Goal: Task Accomplishment & Management: Manage account settings

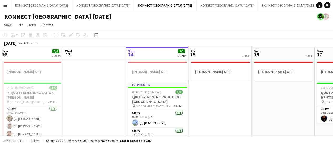
scroll to position [0, 175]
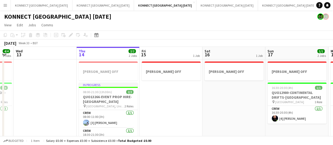
drag, startPoint x: 164, startPoint y: 112, endPoint x: 71, endPoint y: 33, distance: 121.7
click at [164, 112] on app-date-cell "[PERSON_NAME] OFF" at bounding box center [170, 118] width 63 height 119
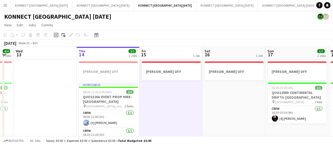
click at [55, 37] on icon at bounding box center [56, 35] width 4 height 4
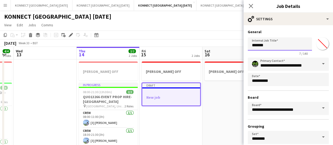
click at [288, 39] on input "*******" at bounding box center [280, 43] width 64 height 13
type input "**********"
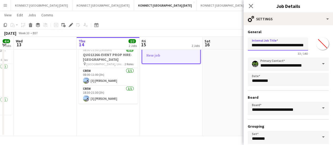
scroll to position [44, 0]
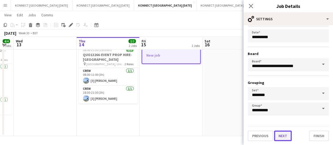
click at [285, 135] on button "Next" at bounding box center [283, 136] width 18 height 11
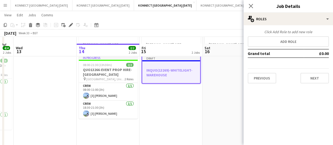
scroll to position [26, 0]
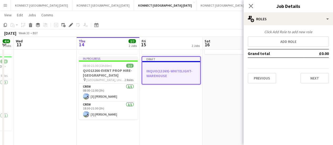
click at [276, 32] on div "Click Add Role to add new role" at bounding box center [288, 31] width 81 height 5
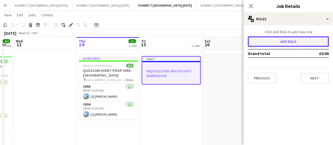
click at [261, 42] on button "Add role" at bounding box center [288, 41] width 81 height 11
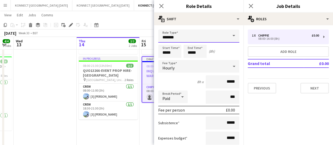
click at [218, 34] on input "*******" at bounding box center [198, 35] width 81 height 13
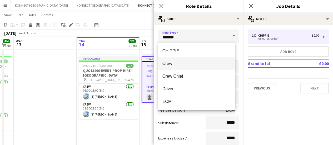
click at [182, 64] on span "Crew" at bounding box center [196, 63] width 69 height 5
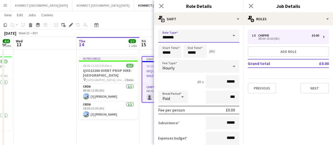
type input "****"
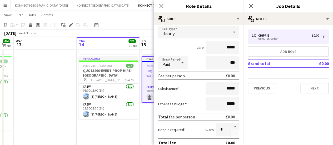
scroll to position [34, 0]
click at [231, 126] on button "button" at bounding box center [235, 126] width 8 height 7
type input "*"
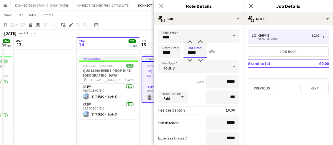
click at [200, 53] on input "*****" at bounding box center [194, 51] width 23 height 13
type input "*****"
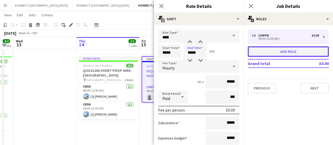
click at [284, 50] on button "Add role" at bounding box center [288, 51] width 81 height 11
type input "*******"
type input "*****"
type input "*"
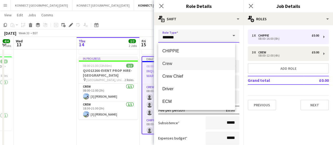
click at [203, 37] on input "*******" at bounding box center [198, 35] width 81 height 13
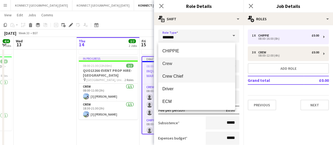
click at [185, 76] on span "Crew Chief" at bounding box center [196, 76] width 69 height 5
type input "**********"
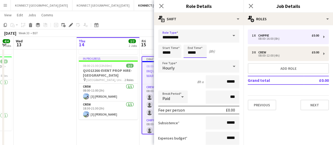
click at [195, 50] on input "*****" at bounding box center [194, 51] width 23 height 13
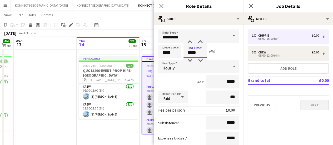
type input "*****"
click at [317, 106] on button "Next" at bounding box center [314, 105] width 28 height 11
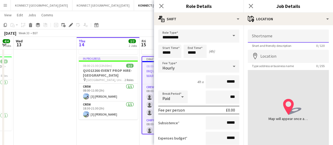
click at [262, 37] on input "Shortname" at bounding box center [288, 35] width 81 height 13
paste input "**********"
type input "**********"
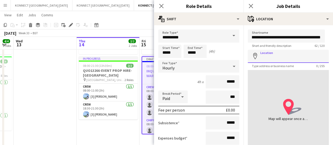
scroll to position [0, 0]
click at [263, 60] on input "Location" at bounding box center [288, 56] width 81 height 13
paste input "**********"
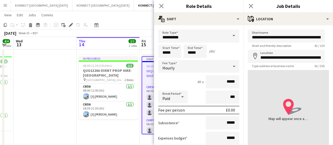
type input "**********"
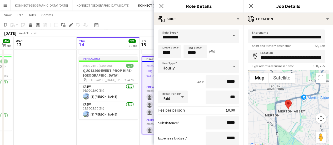
scroll to position [41, 0]
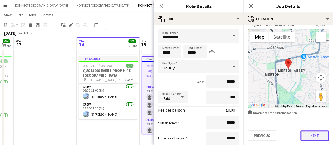
click at [317, 136] on button "Next" at bounding box center [314, 135] width 28 height 11
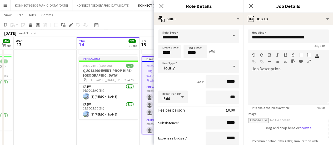
scroll to position [0, 0]
click at [284, 93] on div at bounding box center [288, 89] width 81 height 32
click at [33, 93] on app-date-cell at bounding box center [45, 92] width 63 height 119
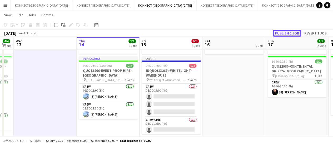
click at [279, 32] on button "Publish 1 job" at bounding box center [287, 33] width 28 height 7
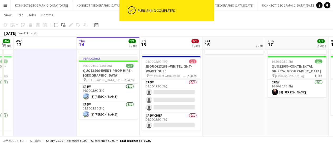
scroll to position [42, 0]
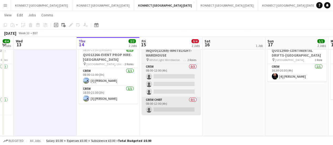
click at [173, 103] on app-card-role "Crew Chief 0/1 08:00-12:00 (4h) single-neutral-actions" at bounding box center [171, 106] width 59 height 18
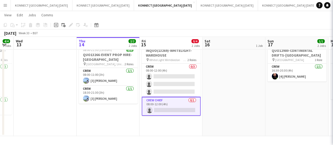
click at [178, 105] on app-card-role "Crew Chief 0/1 08:00-12:00 (4h) single-neutral-actions" at bounding box center [171, 106] width 59 height 19
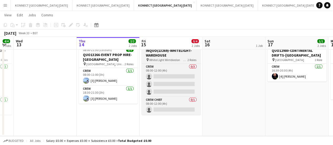
click at [156, 55] on h3 "INQUO(13269)-WHITELIGHT-WAREHOUSE" at bounding box center [171, 52] width 59 height 9
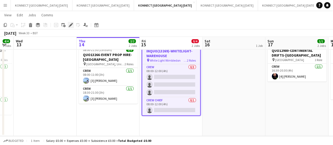
click at [70, 26] on icon "Edit" at bounding box center [71, 25] width 4 height 4
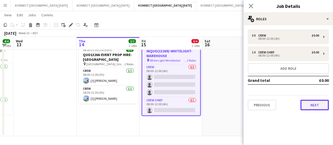
click at [319, 109] on button "Next" at bounding box center [314, 105] width 28 height 11
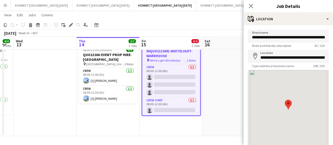
scroll to position [41, 0]
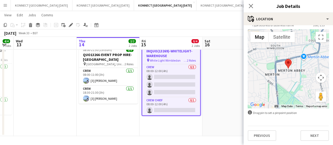
click at [319, 129] on div "Previous Next" at bounding box center [288, 133] width 81 height 15
click at [318, 134] on button "Next" at bounding box center [314, 135] width 28 height 11
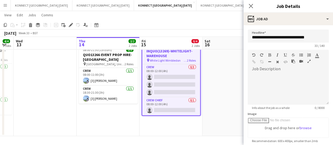
scroll to position [0, 0]
click at [287, 72] on div at bounding box center [288, 86] width 81 height 35
paste div
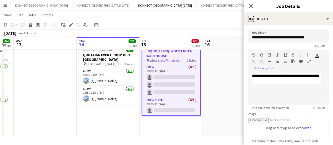
click at [203, 90] on app-date-cell "[PERSON_NAME] OFF" at bounding box center [233, 76] width 63 height 119
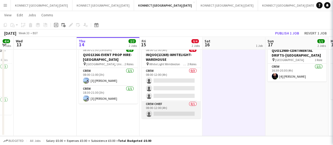
click at [184, 106] on app-card-role "Crew Chief 0/1 08:00-12:00 (4h) single-neutral-actions" at bounding box center [171, 110] width 59 height 18
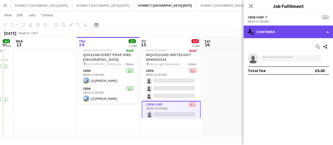
click at [265, 32] on div "single-neutral-actions-check-2 Confirmed" at bounding box center [287, 32] width 89 height 13
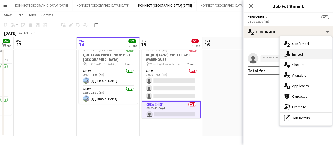
click at [292, 51] on div "single-neutral-actions-share-1 Invited" at bounding box center [305, 54] width 52 height 11
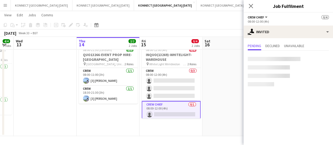
click at [275, 59] on div at bounding box center [274, 59] width 53 height 4
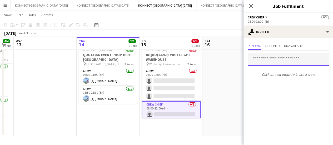
click at [275, 59] on input "text" at bounding box center [288, 59] width 81 height 13
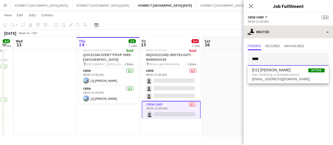
type input "****"
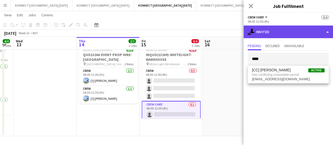
click at [269, 34] on div "single-neutral-actions-share-1 Invited" at bounding box center [287, 32] width 89 height 13
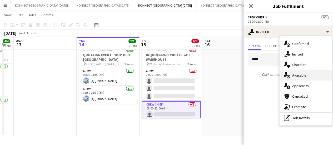
click at [297, 74] on div "single-neutral-actions-upload Available" at bounding box center [305, 75] width 52 height 11
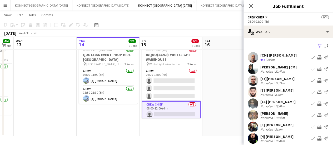
click at [317, 103] on app-icon "Invite crew" at bounding box center [319, 104] width 4 height 4
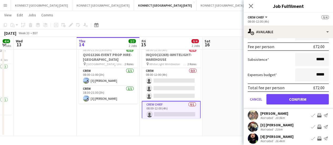
scroll to position [122, 0]
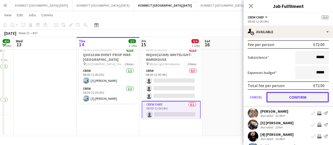
click at [287, 96] on button "Confirm" at bounding box center [297, 97] width 62 height 11
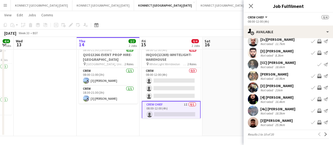
scroll to position [39, 0]
click at [228, 83] on app-date-cell "[PERSON_NAME] OFF" at bounding box center [233, 76] width 63 height 119
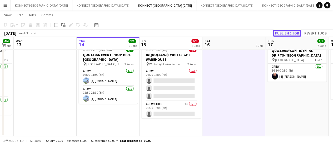
click at [297, 33] on button "Publish 1 job" at bounding box center [287, 33] width 28 height 7
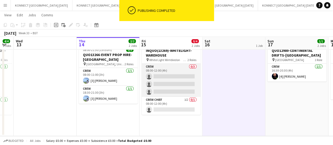
click at [171, 79] on app-card-role "Crew 0/3 08:00-12:00 (4h) single-neutral-actions single-neutral-actions single-…" at bounding box center [171, 80] width 59 height 33
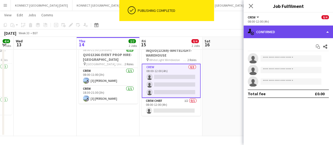
click at [297, 27] on div "single-neutral-actions-check-2 Confirmed" at bounding box center [287, 32] width 89 height 13
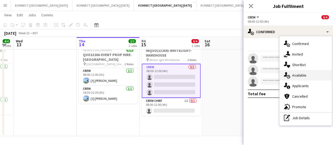
click at [298, 74] on div "single-neutral-actions-upload Available" at bounding box center [305, 75] width 52 height 11
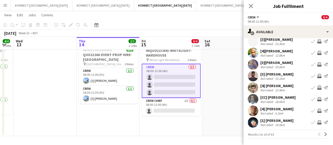
scroll to position [42, 0]
click at [317, 113] on app-icon "Invite crew" at bounding box center [319, 111] width 4 height 4
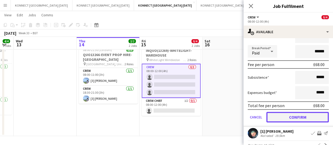
click at [304, 117] on button "Confirm" at bounding box center [297, 117] width 62 height 11
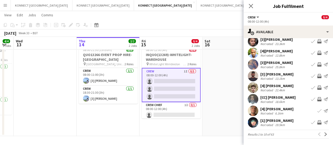
scroll to position [42, 0]
click at [324, 136] on app-icon "Next" at bounding box center [326, 134] width 4 height 4
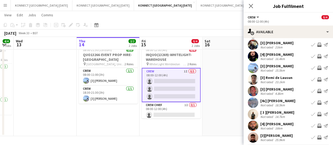
scroll to position [39, 0]
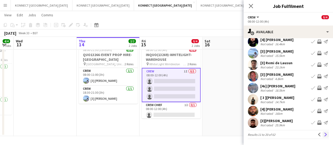
click at [324, 133] on app-icon "Next" at bounding box center [326, 135] width 4 height 4
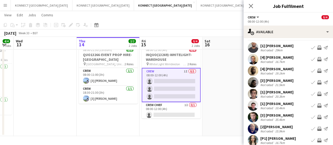
scroll to position [10, 0]
click at [317, 70] on app-icon "Invite crew" at bounding box center [319, 70] width 4 height 4
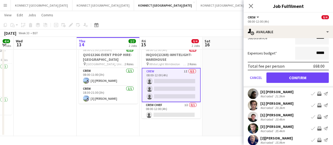
scroll to position [154, 0]
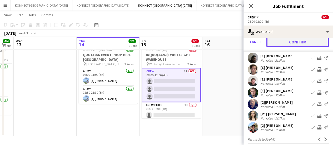
click at [298, 41] on button "Confirm" at bounding box center [297, 42] width 62 height 11
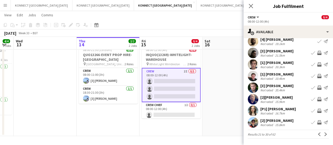
scroll to position [39, 0]
click at [324, 136] on app-icon "Next" at bounding box center [326, 135] width 4 height 4
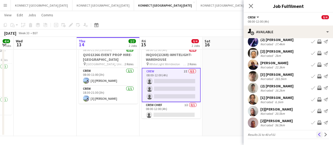
click at [317, 135] on app-icon "Previous" at bounding box center [319, 135] width 4 height 4
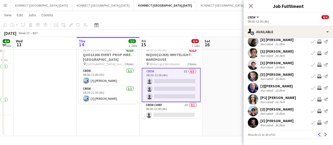
click at [317, 133] on app-icon "Previous" at bounding box center [319, 135] width 4 height 4
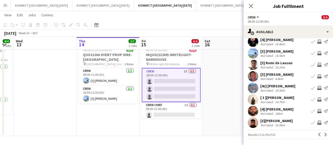
click at [317, 113] on app-icon "Invite crew" at bounding box center [319, 111] width 4 height 4
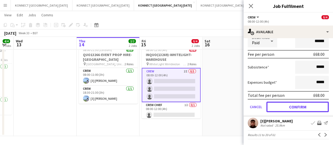
click at [291, 105] on button "Confirm" at bounding box center [297, 107] width 62 height 11
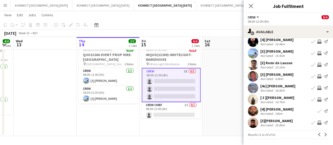
click at [233, 91] on app-date-cell "[PERSON_NAME] OFF" at bounding box center [233, 76] width 63 height 119
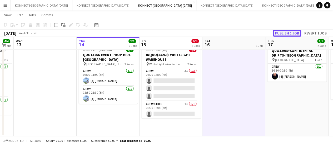
click at [289, 34] on button "Publish 1 job" at bounding box center [287, 33] width 28 height 7
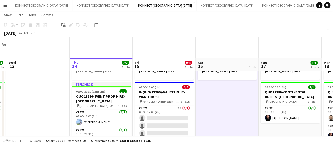
scroll to position [40, 0]
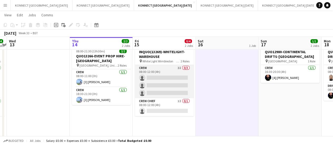
click at [179, 87] on app-card-role "Crew 3I 0/3 08:00-12:00 (4h) single-neutral-actions single-neutral-actions sing…" at bounding box center [164, 81] width 59 height 33
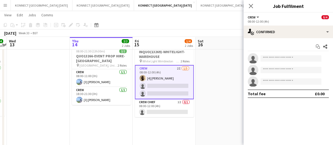
click at [228, 75] on app-date-cell "[PERSON_NAME] OFF" at bounding box center [226, 138] width 63 height 239
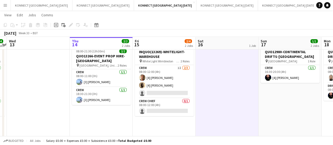
click at [180, 77] on app-card-role "Crew 1I [DATE] 08:00-12:00 (4h) [4] [PERSON_NAME] [4] [PERSON_NAME] single-neut…" at bounding box center [164, 81] width 59 height 33
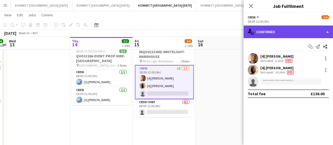
click at [286, 29] on div "single-neutral-actions-check-2 Confirmed" at bounding box center [287, 32] width 89 height 13
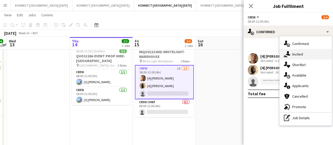
click at [299, 57] on div "single-neutral-actions-share-1 Invited" at bounding box center [305, 54] width 52 height 11
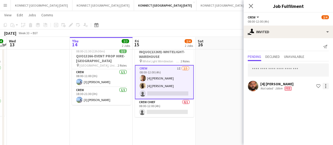
click at [325, 84] on div at bounding box center [325, 84] width 1 height 1
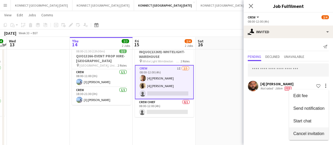
click at [304, 129] on button "Cancel invitation" at bounding box center [308, 133] width 39 height 13
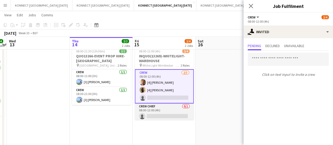
click at [175, 114] on app-card-role "Crew Chief 0/1 08:00-12:00 (4h) single-neutral-actions" at bounding box center [164, 112] width 59 height 18
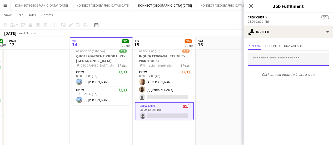
click at [272, 59] on input "text" at bounding box center [288, 59] width 81 height 13
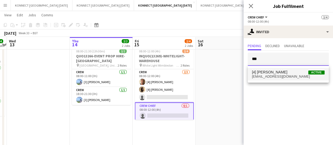
type input "***"
click at [272, 72] on span "[4] [PERSON_NAME]" at bounding box center [270, 72] width 36 height 4
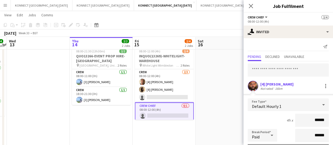
scroll to position [71, 0]
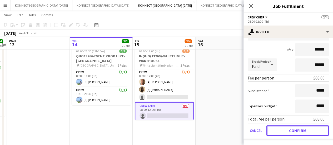
click at [301, 129] on button "Confirm" at bounding box center [297, 130] width 62 height 11
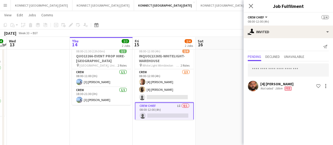
scroll to position [0, 0]
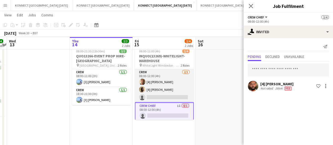
click at [182, 91] on app-card-role "Crew [DATE] 08:00-12:00 (4h) [4] [PERSON_NAME] [4] [PERSON_NAME] single-neutral…" at bounding box center [164, 85] width 59 height 33
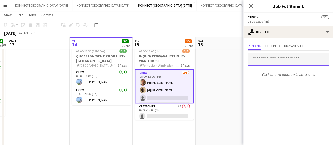
click at [273, 62] on input "text" at bounding box center [288, 59] width 81 height 13
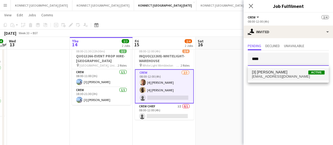
type input "****"
click at [261, 73] on span "[3] [PERSON_NAME]" at bounding box center [270, 72] width 36 height 4
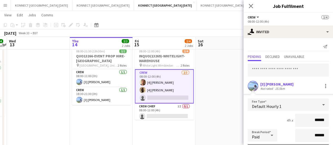
scroll to position [71, 0]
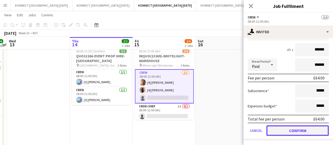
click at [279, 133] on button "Confirm" at bounding box center [297, 130] width 62 height 11
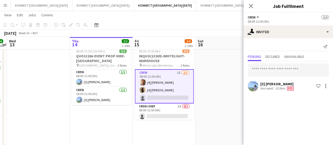
scroll to position [0, 0]
click at [221, 88] on app-date-cell "[PERSON_NAME] OFF" at bounding box center [226, 138] width 63 height 239
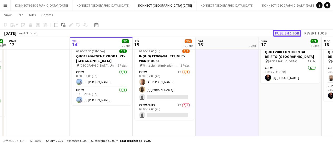
click at [288, 34] on button "Publish 1 job" at bounding box center [287, 33] width 28 height 7
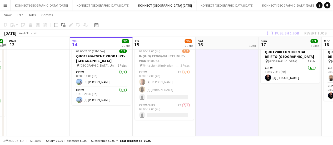
click at [161, 113] on app-job-card "Publishing 08:00-12:00 (4h) 2/4 INQUO(13269)-WHITELIGHT-WAREHOUSE pin White Lig…" at bounding box center [164, 81] width 59 height 78
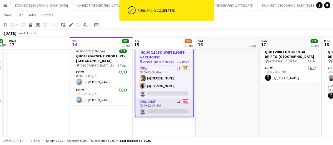
click at [163, 109] on app-card-role "Crew Chief 1I 0/1 08:00-12:00 (4h) single-neutral-actions" at bounding box center [164, 108] width 58 height 18
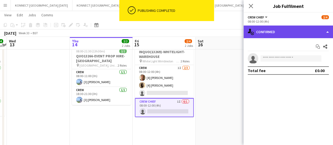
click at [272, 34] on div "single-neutral-actions-check-2 Confirmed" at bounding box center [287, 32] width 89 height 13
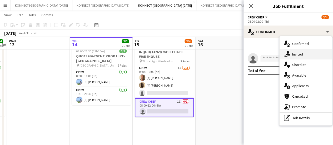
click at [293, 54] on div "single-neutral-actions-share-1 Invited" at bounding box center [305, 54] width 52 height 11
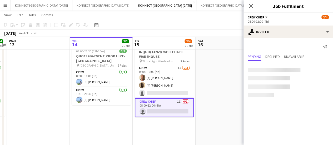
click at [264, 68] on div at bounding box center [274, 70] width 53 height 4
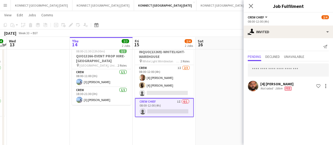
click at [259, 69] on input "text" at bounding box center [288, 69] width 81 height 13
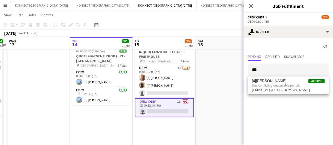
type input "***"
click at [228, 90] on app-date-cell "[PERSON_NAME] OFF" at bounding box center [226, 138] width 63 height 239
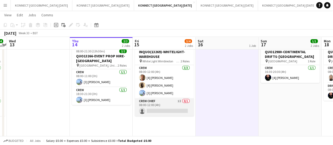
click at [149, 109] on app-card-role "Crew Chief 1I 0/1 08:00-12:00 (4h) single-neutral-actions" at bounding box center [164, 107] width 59 height 18
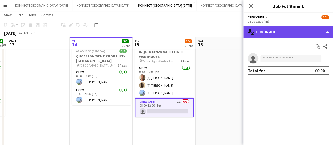
click at [288, 30] on div "single-neutral-actions-check-2 Confirmed" at bounding box center [287, 32] width 89 height 13
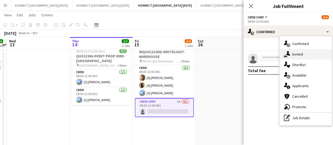
click at [293, 56] on div "single-neutral-actions-share-1 Invited" at bounding box center [305, 54] width 52 height 11
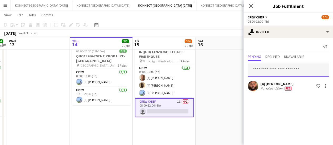
click at [268, 64] on input "text" at bounding box center [288, 69] width 81 height 13
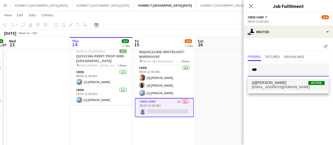
type input "***"
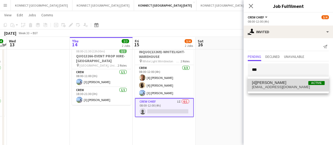
click at [265, 84] on span "[4][PERSON_NAME]" at bounding box center [269, 83] width 34 height 4
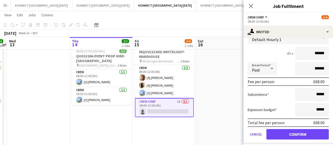
scroll to position [82, 0]
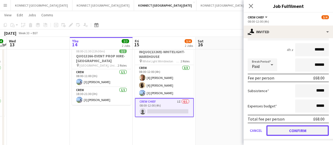
click at [288, 134] on button "Confirm" at bounding box center [297, 130] width 62 height 11
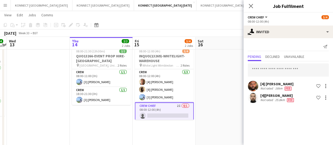
scroll to position [0, 0]
click at [221, 107] on app-date-cell "[PERSON_NAME] OFF" at bounding box center [226, 138] width 63 height 239
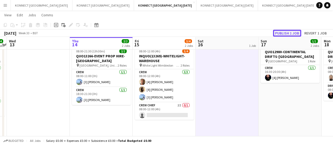
click at [288, 32] on button "Publish 1 job" at bounding box center [287, 33] width 28 height 7
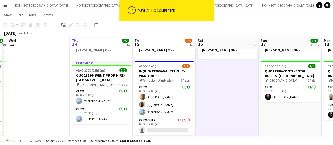
scroll to position [21, 0]
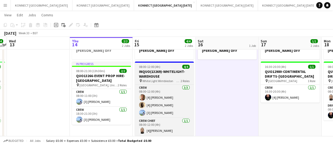
click at [148, 78] on h3 "INQUO(13269)-WHITELIGHT-WAREHOUSE" at bounding box center [164, 73] width 59 height 9
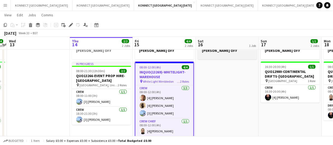
click at [71, 25] on icon at bounding box center [70, 25] width 3 height 3
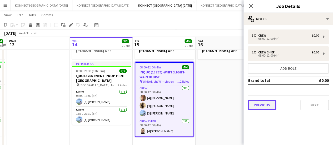
click at [262, 110] on button "Previous" at bounding box center [262, 105] width 28 height 11
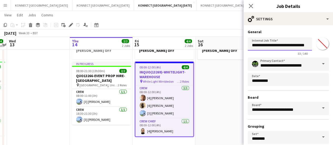
click at [255, 46] on input "**********" at bounding box center [280, 43] width 64 height 13
type input "**********"
click at [320, 48] on input "*******" at bounding box center [322, 43] width 19 height 19
type input "*******"
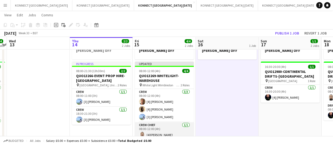
click at [163, 128] on app-card-role "Crew Chief [DATE] 08:00-12:00 (4h) [4][PERSON_NAME]" at bounding box center [164, 131] width 59 height 18
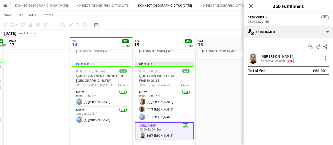
click at [271, 55] on div "[4][PERSON_NAME]" at bounding box center [277, 56] width 34 height 5
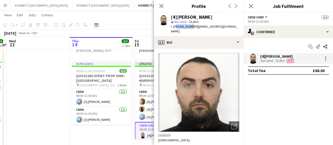
drag, startPoint x: 174, startPoint y: 27, endPoint x: 189, endPoint y: 27, distance: 14.7
click at [189, 27] on span "t. [PHONE_NUMBER]" at bounding box center [184, 26] width 27 height 4
click at [172, 26] on span "t. [PHONE_NUMBER]" at bounding box center [184, 26] width 27 height 4
drag, startPoint x: 173, startPoint y: 26, endPoint x: 194, endPoint y: 28, distance: 21.4
click at [194, 28] on div "t. [PHONE_NUMBER] | [EMAIL_ADDRESS][DOMAIN_NAME]" at bounding box center [205, 28] width 68 height 9
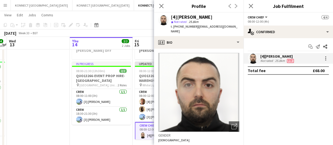
copy span "[PHONE_NUMBER]"
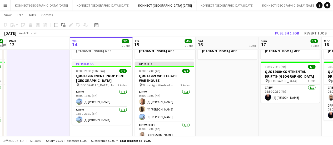
click at [284, 29] on app-toolbar "Copy Paste Paste Ctrl+V Paste with crew Ctrl+Shift+V Paste linked Job [GEOGRAPH…" at bounding box center [166, 25] width 333 height 9
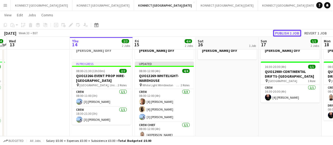
click at [283, 30] on button "Publish 1 job" at bounding box center [287, 33] width 28 height 7
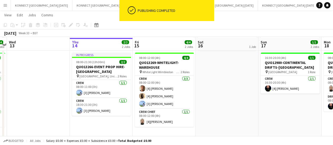
scroll to position [31, 0]
